Goal: Information Seeking & Learning: Understand process/instructions

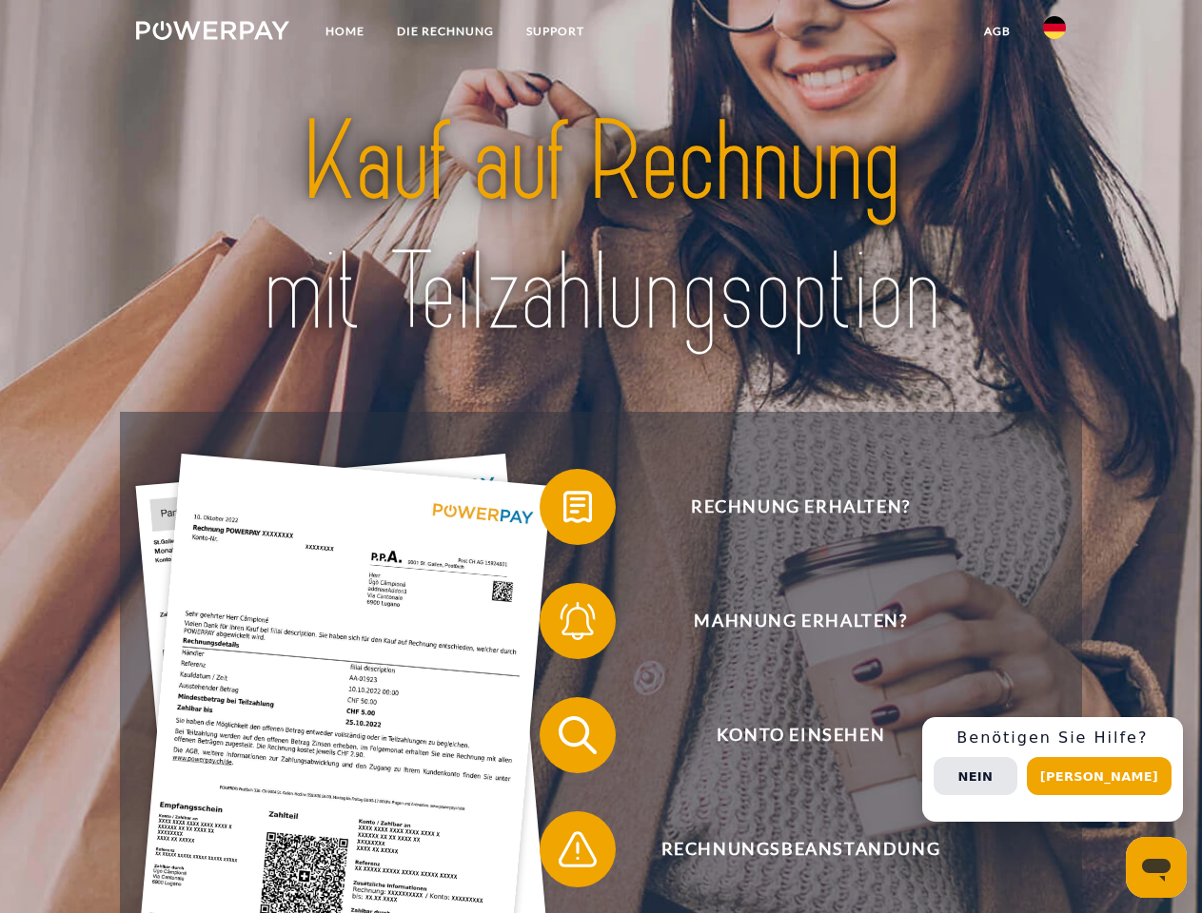
click at [212, 33] on img at bounding box center [212, 30] width 153 height 19
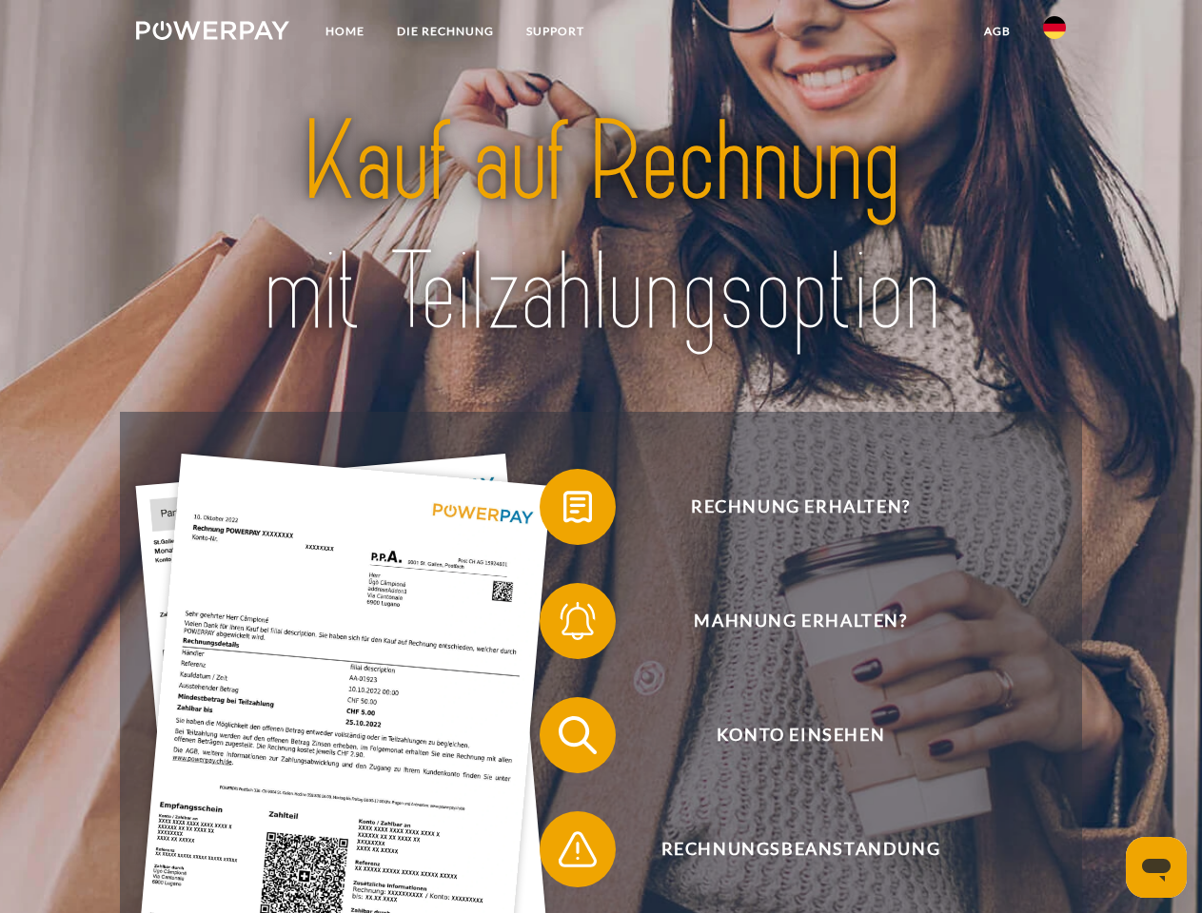
click at [1054, 33] on img at bounding box center [1054, 27] width 23 height 23
click at [996, 31] on link "agb" at bounding box center [997, 31] width 59 height 34
click at [563, 511] on span at bounding box center [548, 507] width 95 height 95
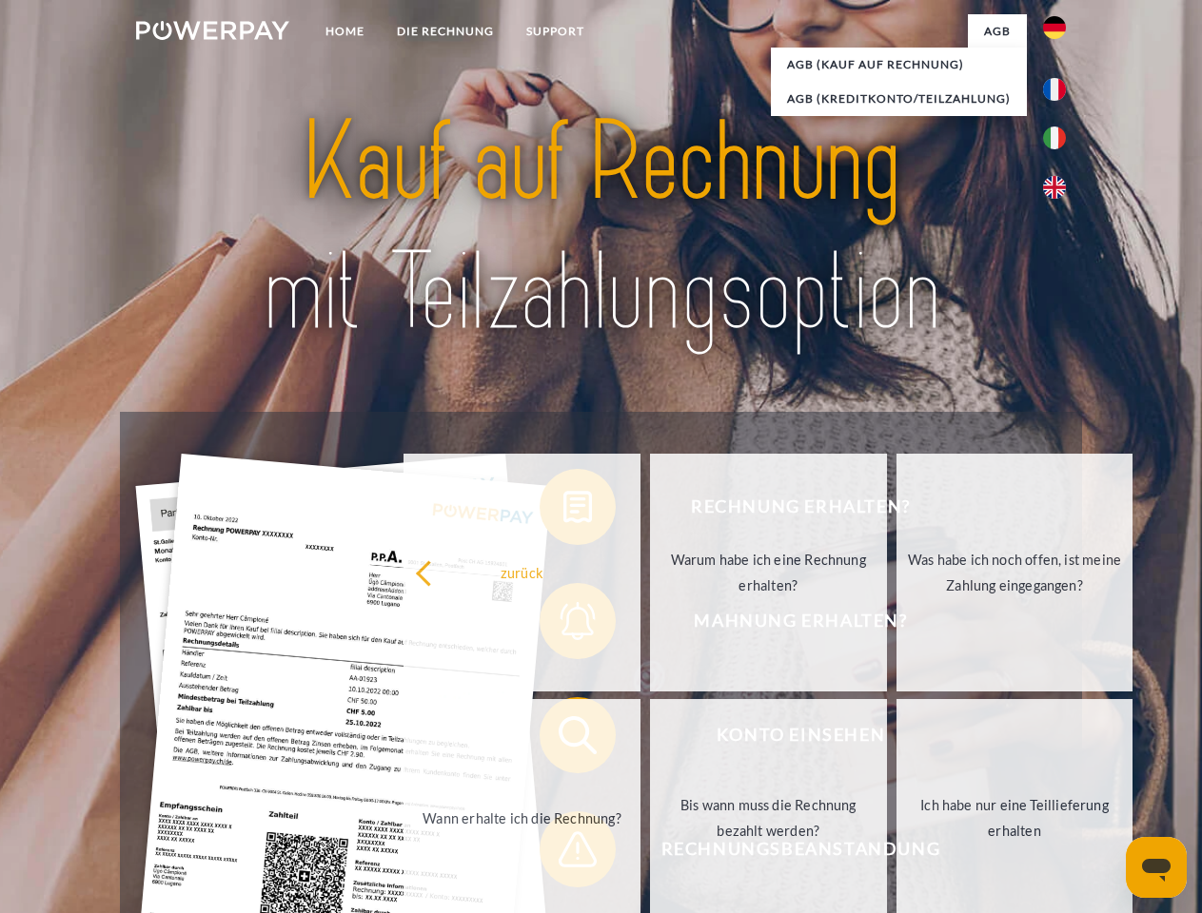
click at [563, 625] on div "Rechnung erhalten? Mahnung erhalten? Konto einsehen" at bounding box center [600, 792] width 961 height 761
click at [650, 739] on link "Bis wann muss die Rechnung bezahlt werden?" at bounding box center [768, 818] width 237 height 238
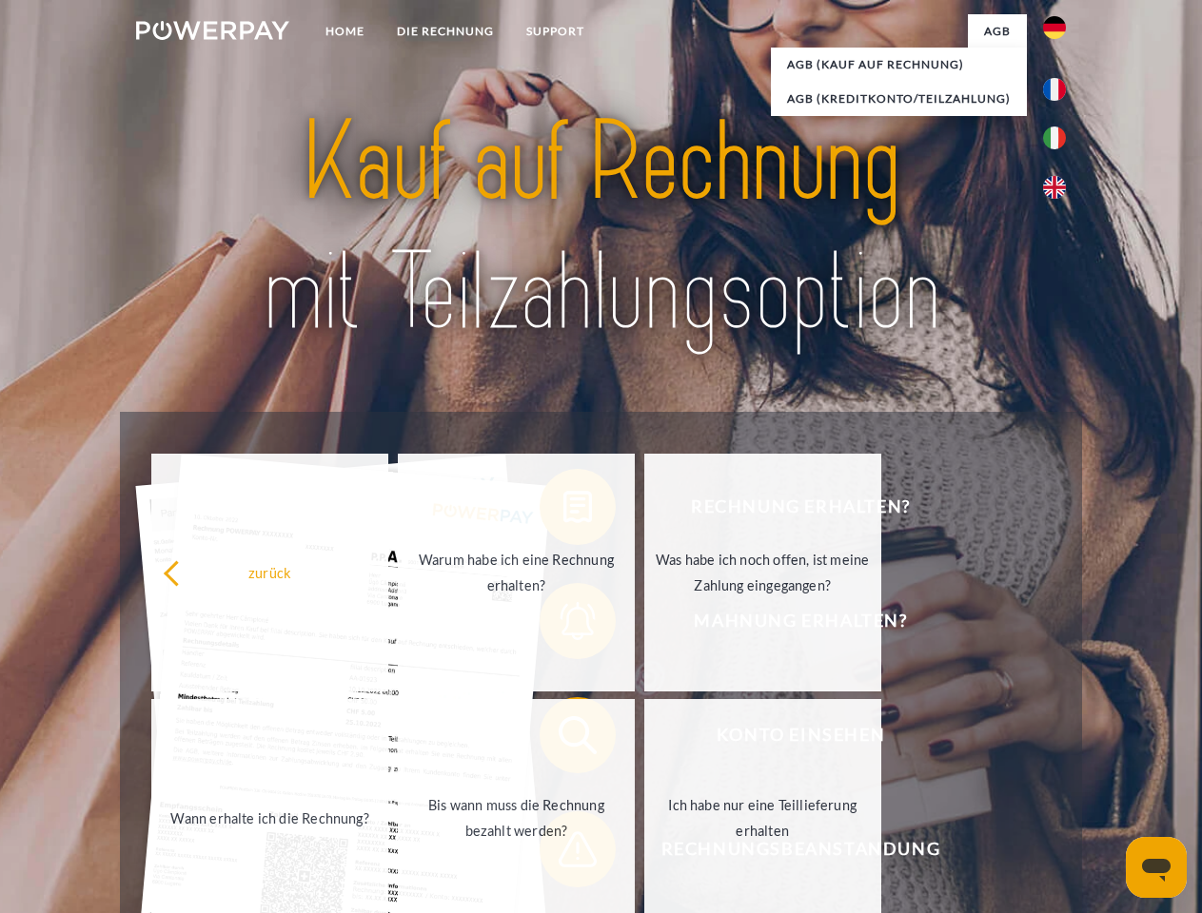
click at [563, 853] on span at bounding box center [548, 849] width 95 height 95
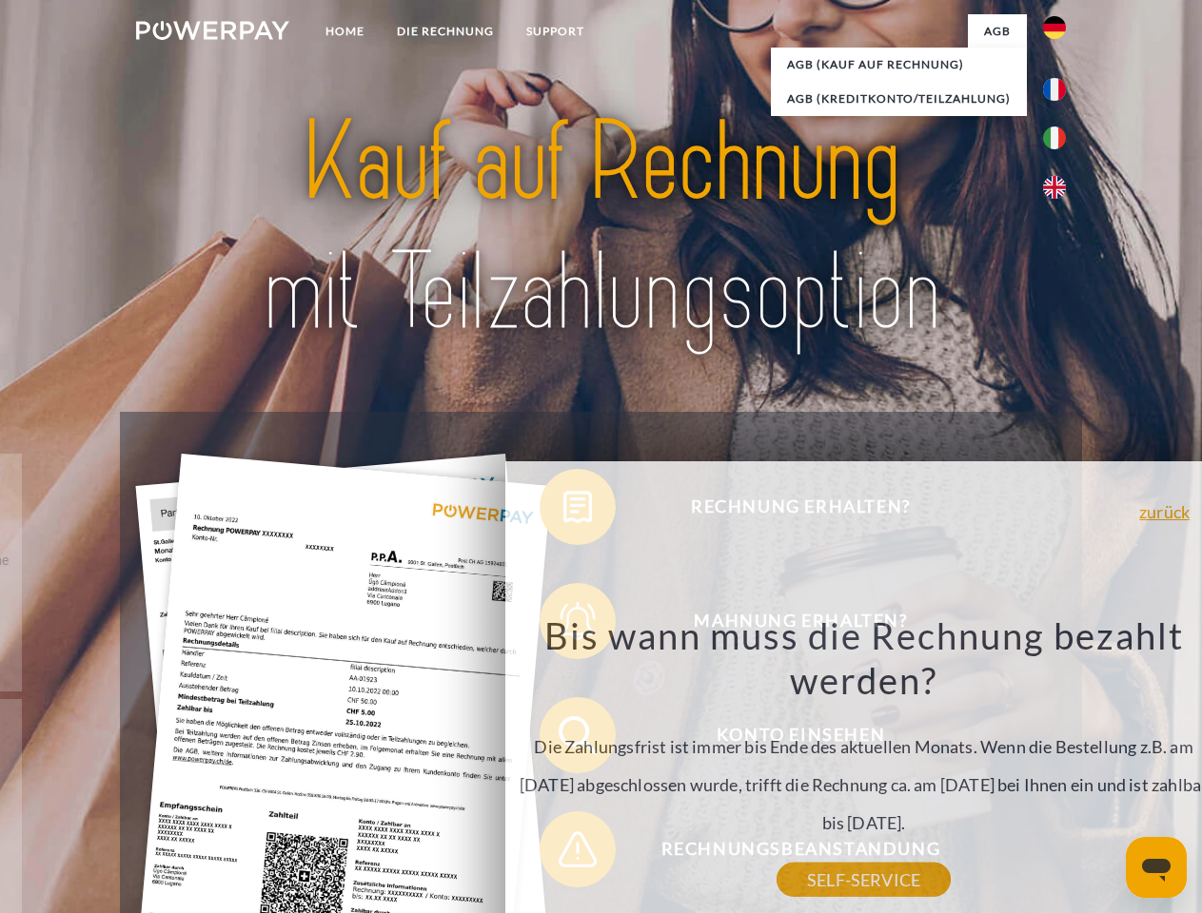
click at [1059, 770] on div "Rechnung erhalten? Mahnung erhalten? Konto einsehen" at bounding box center [600, 792] width 961 height 761
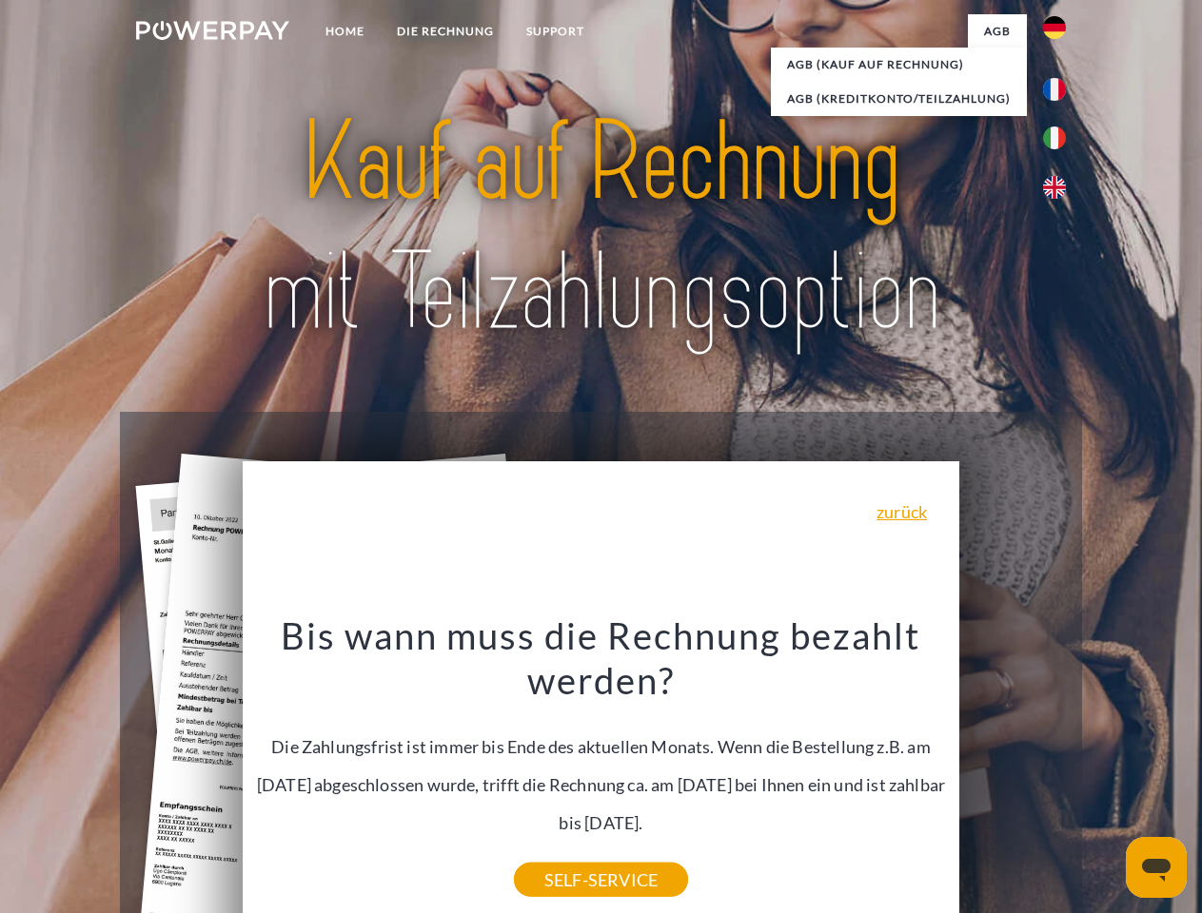
click at [1012, 774] on span "Konto einsehen" at bounding box center [800, 735] width 466 height 76
click at [1106, 776] on header "Home DIE RECHNUNG SUPPORT" at bounding box center [601, 657] width 1202 height 1314
